Goal: Transaction & Acquisition: Download file/media

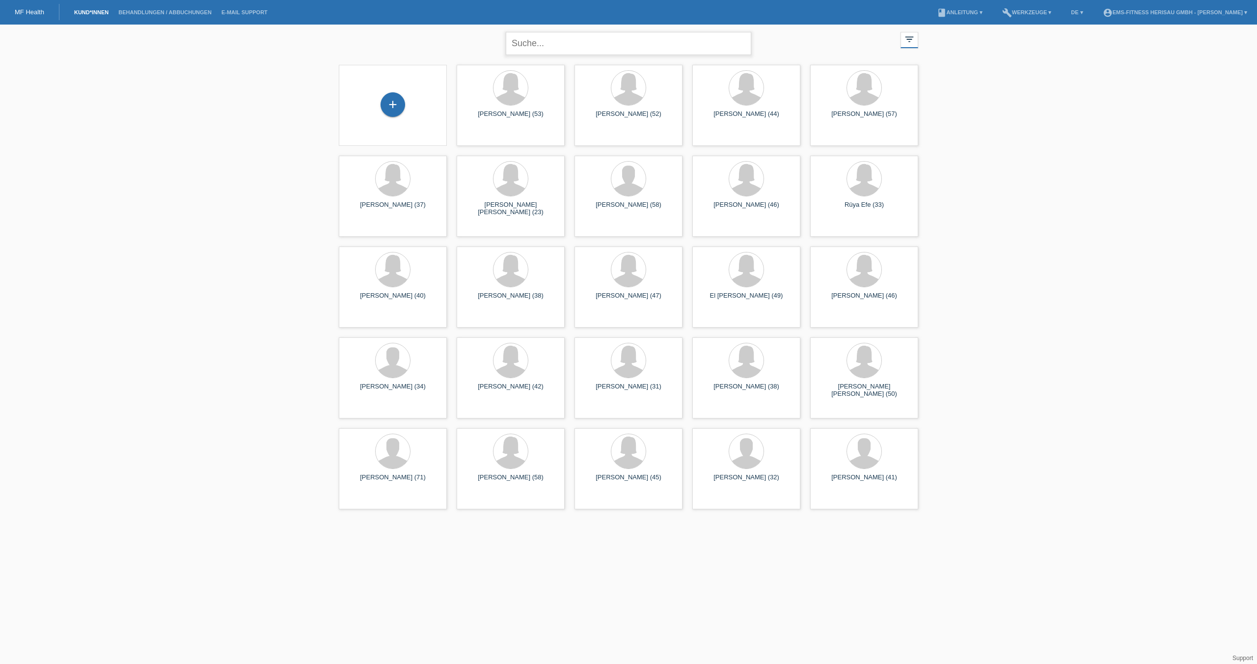
click at [572, 48] on input "text" at bounding box center [628, 43] width 245 height 23
type input "zbiden"
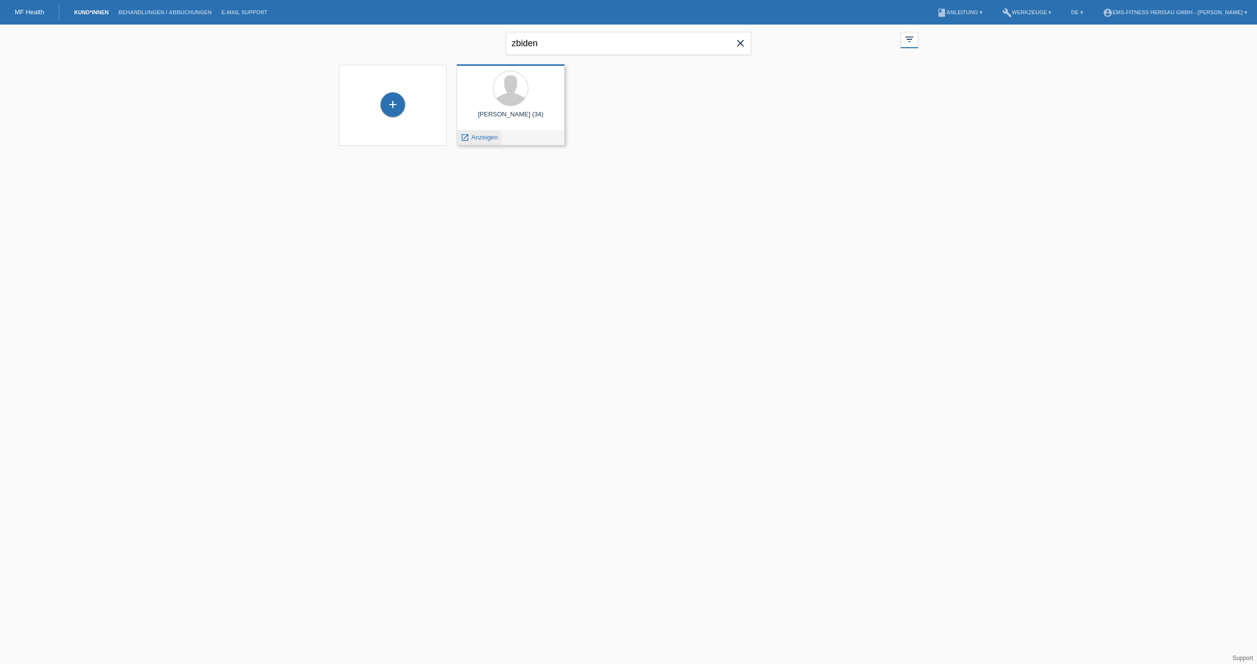
click at [483, 135] on span "Anzeigen" at bounding box center [484, 137] width 27 height 7
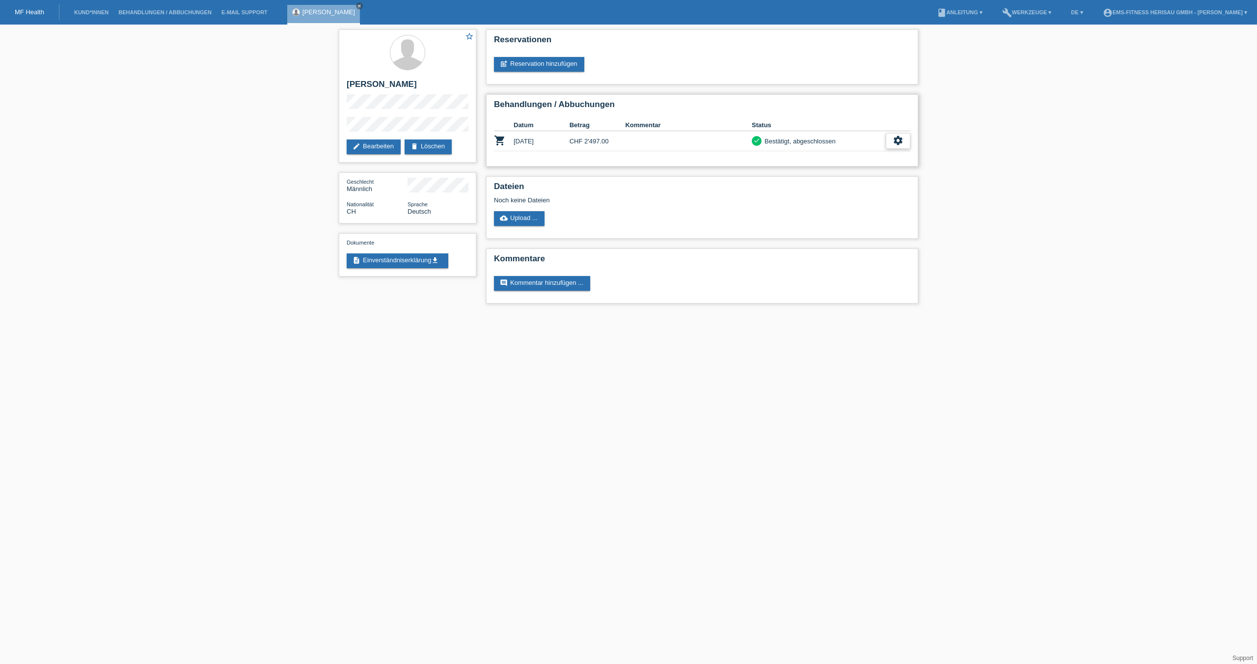
click at [907, 142] on div "settings" at bounding box center [898, 141] width 25 height 16
click at [828, 159] on div "fullscreen Anzeigen" at bounding box center [843, 157] width 133 height 15
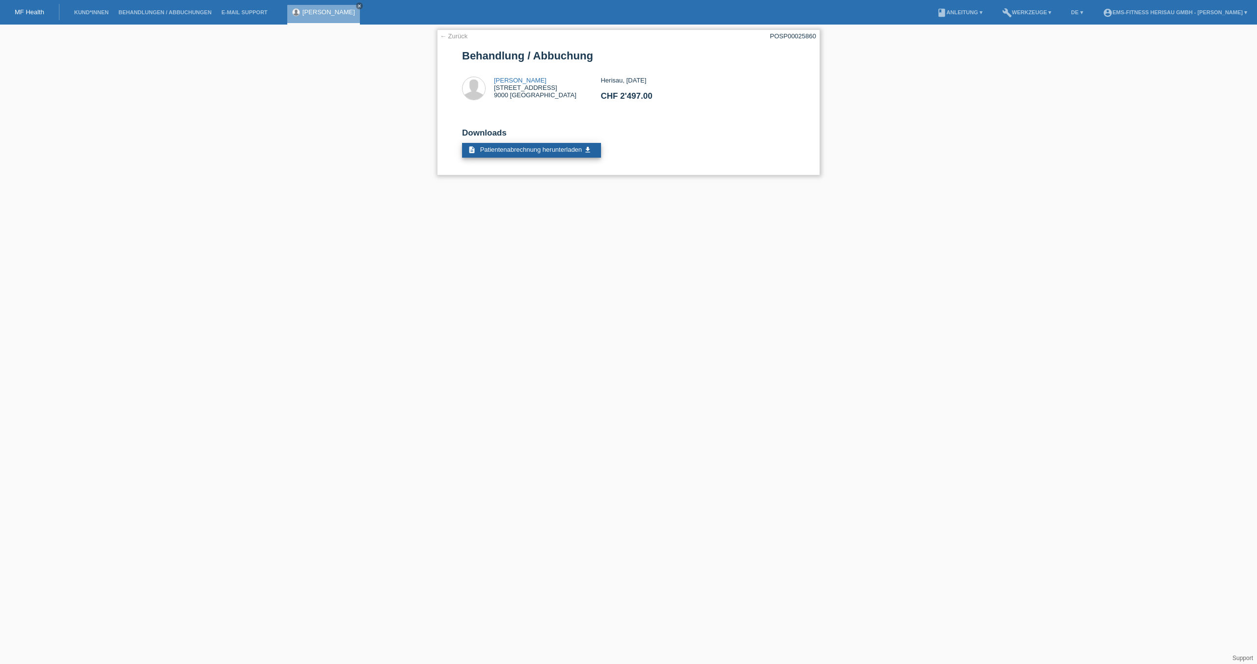
click at [570, 149] on span "Patientenabrechnung herunterladen" at bounding box center [531, 149] width 102 height 7
click at [460, 35] on link "← Zurück" at bounding box center [453, 35] width 27 height 7
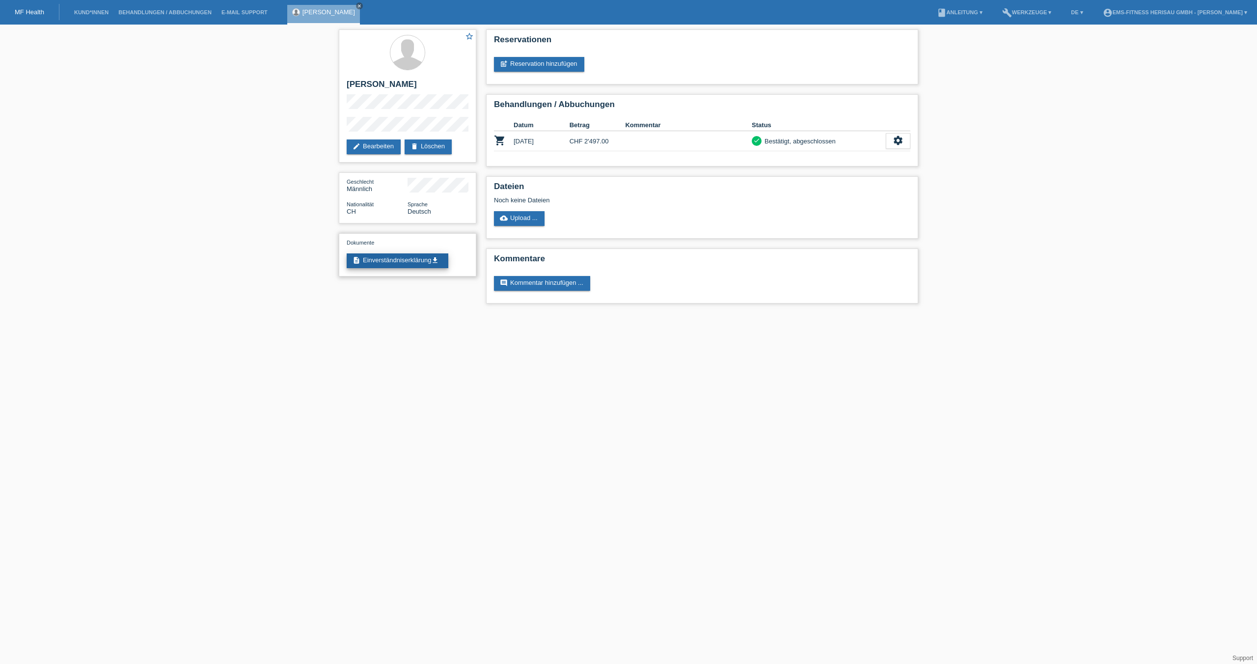
click at [419, 264] on link "description Einverständniserklärung get_app" at bounding box center [398, 260] width 102 height 15
